Goal: Information Seeking & Learning: Learn about a topic

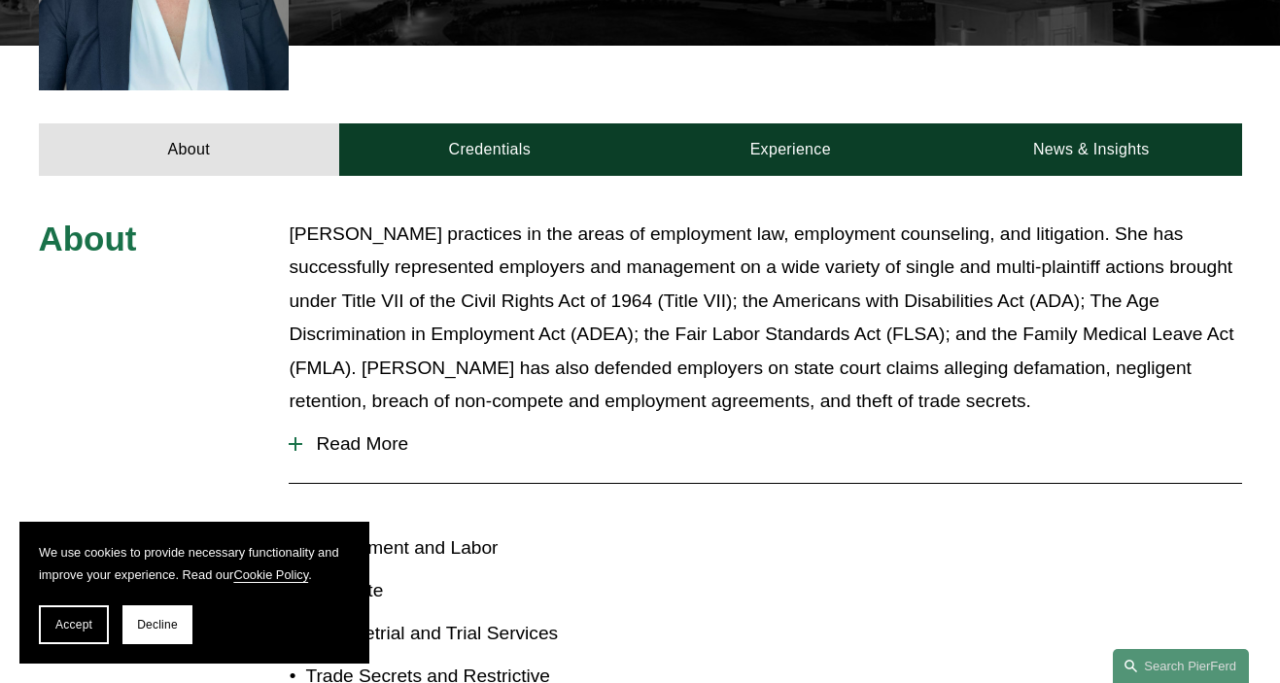
scroll to position [731, 0]
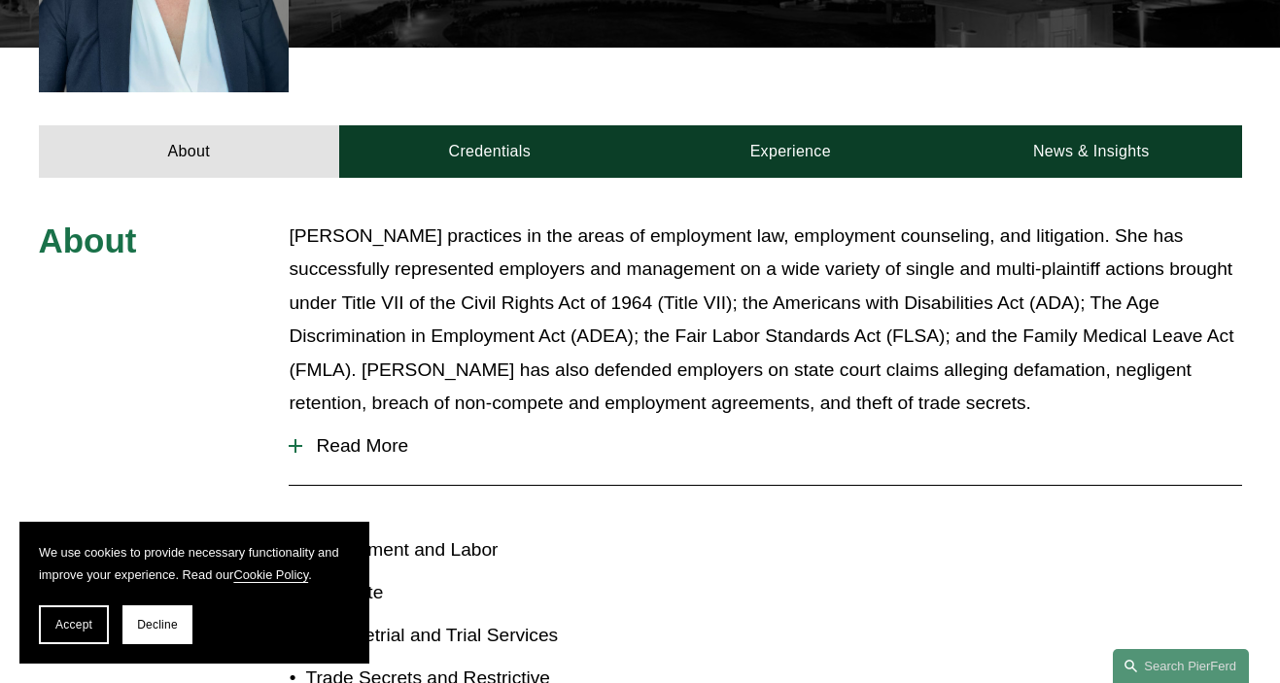
click at [379, 435] on span "Read More" at bounding box center [771, 445] width 939 height 21
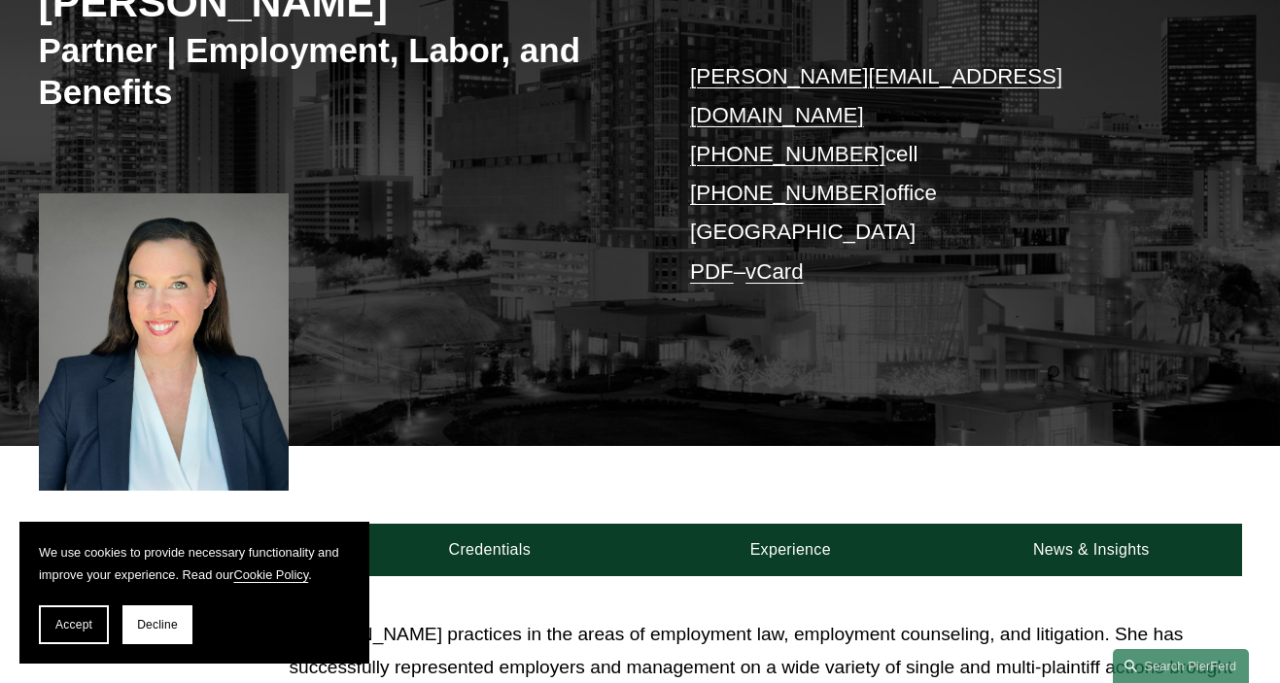
scroll to position [263, 0]
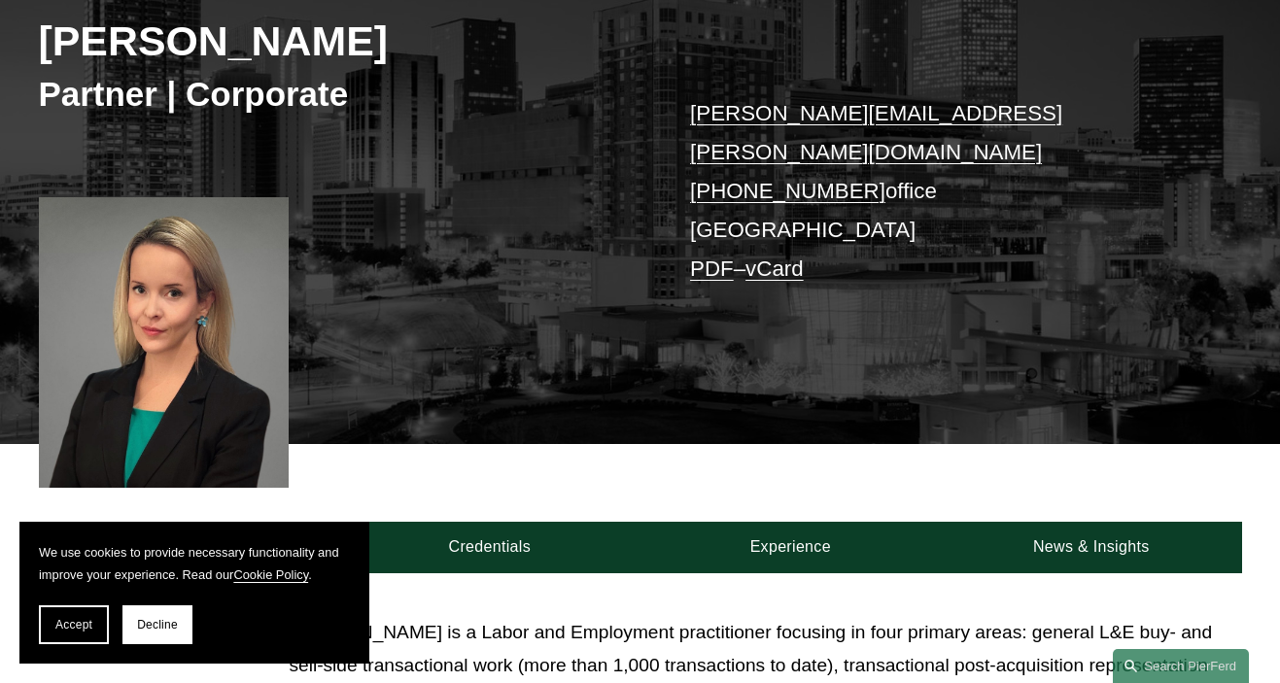
scroll to position [470, 0]
